Goal: Information Seeking & Learning: Learn about a topic

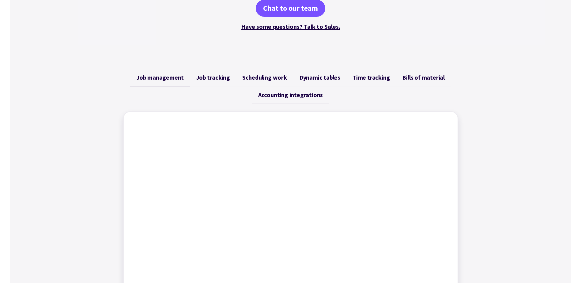
scroll to position [245, 0]
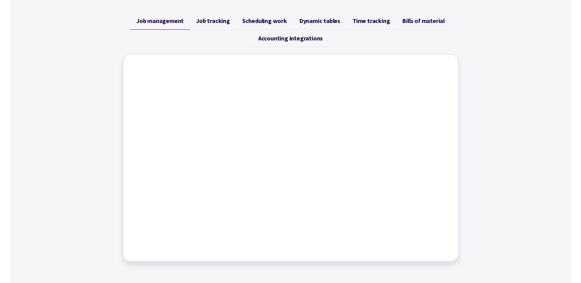
click at [221, 23] on span "Job tracking" at bounding box center [213, 20] width 34 height 7
click at [262, 18] on span "Scheduling work" at bounding box center [264, 20] width 45 height 7
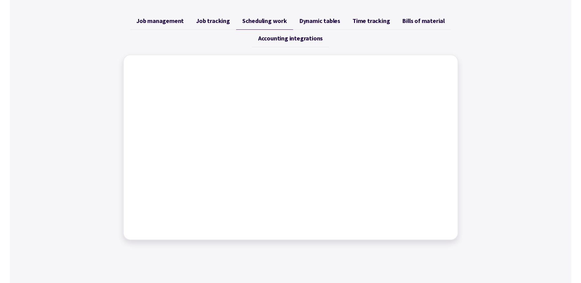
click at [286, 28] on link "Dynamic tables" at bounding box center [319, 20] width 53 height 17
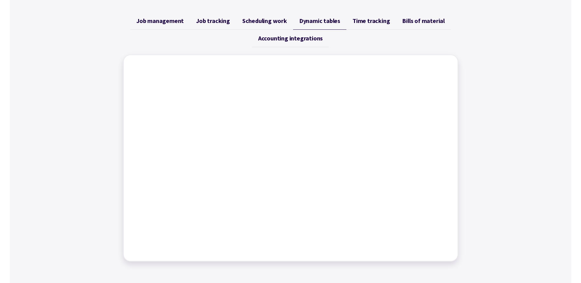
click at [286, 23] on span "Time tracking" at bounding box center [371, 20] width 37 height 7
click at [286, 23] on span "Bills of material" at bounding box center [423, 20] width 43 height 7
click at [286, 20] on span "Dynamic tables" at bounding box center [319, 20] width 41 height 7
click at [239, 17] on link "Scheduling work" at bounding box center [264, 20] width 57 height 17
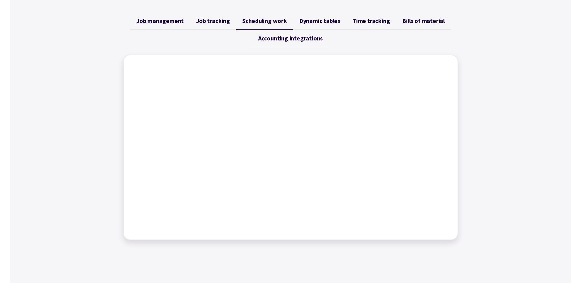
click at [202, 20] on span "Job tracking" at bounding box center [213, 20] width 34 height 7
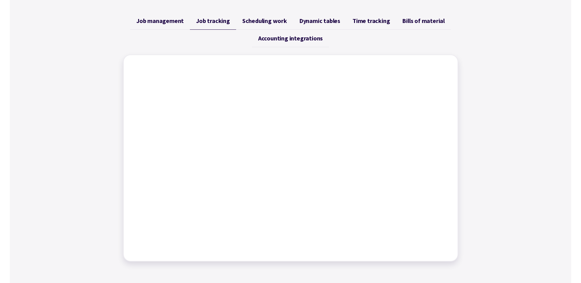
click at [149, 19] on span "Job management" at bounding box center [159, 20] width 47 height 7
click at [283, 22] on span "Scheduling work" at bounding box center [264, 20] width 45 height 7
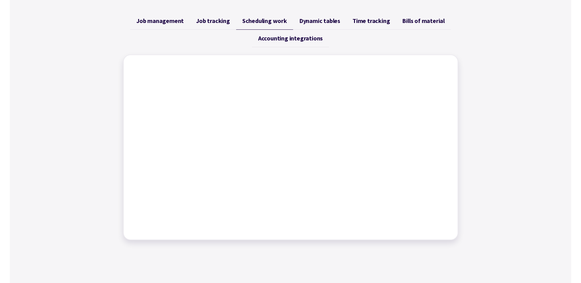
click at [286, 18] on span "Dynamic tables" at bounding box center [319, 20] width 41 height 7
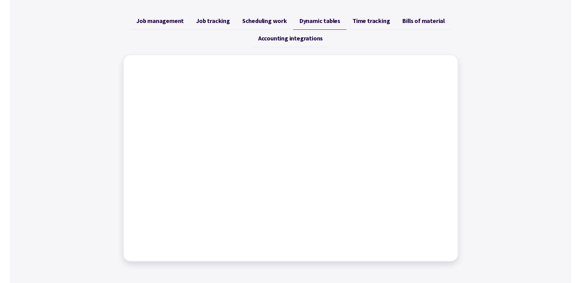
click at [260, 17] on span "Scheduling work" at bounding box center [264, 20] width 45 height 7
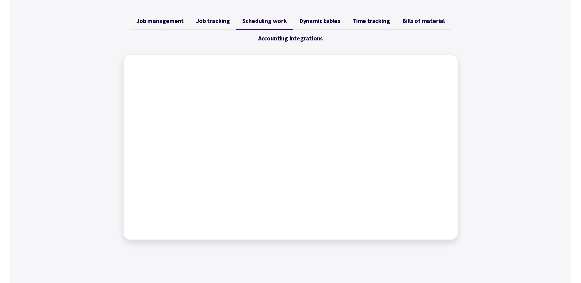
click at [152, 18] on span "Job management" at bounding box center [159, 20] width 47 height 7
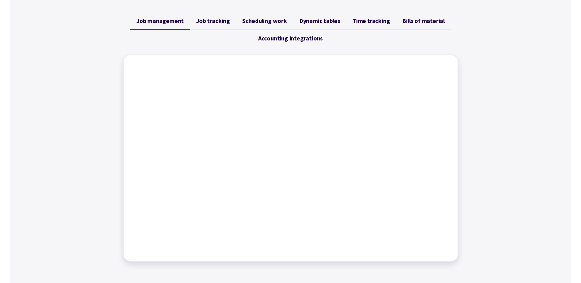
click at [213, 22] on span "Job tracking" at bounding box center [213, 20] width 34 height 7
click at [258, 24] on span "Scheduling work" at bounding box center [264, 20] width 45 height 7
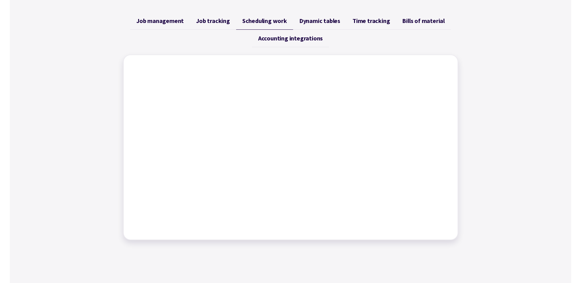
click at [286, 24] on span "Dynamic tables" at bounding box center [319, 20] width 41 height 7
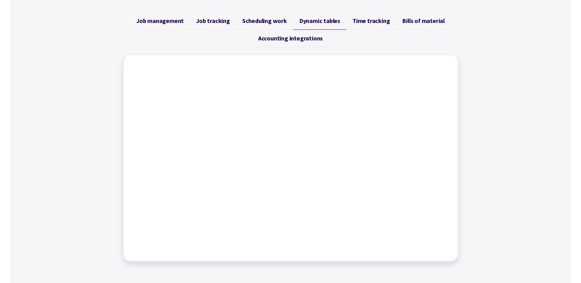
click at [286, 23] on span "Time tracking" at bounding box center [371, 20] width 37 height 7
click at [286, 23] on span "Bills of material" at bounding box center [423, 20] width 43 height 7
click at [286, 23] on span "Time tracking" at bounding box center [371, 20] width 37 height 7
click at [286, 23] on span "Dynamic tables" at bounding box center [319, 20] width 41 height 7
click at [251, 26] on link "Scheduling work" at bounding box center [264, 20] width 57 height 17
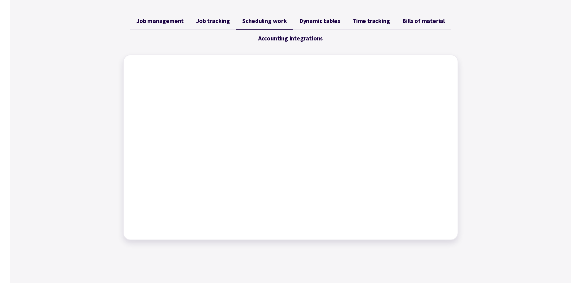
click at [212, 25] on link "Job tracking" at bounding box center [213, 20] width 46 height 17
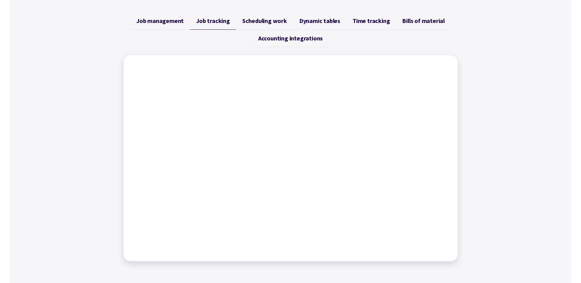
click at [167, 23] on span "Job management" at bounding box center [159, 20] width 47 height 7
click at [228, 19] on span "Job tracking" at bounding box center [213, 20] width 34 height 7
click at [163, 23] on span "Job management" at bounding box center [159, 20] width 47 height 7
